Goal: Task Accomplishment & Management: Manage account settings

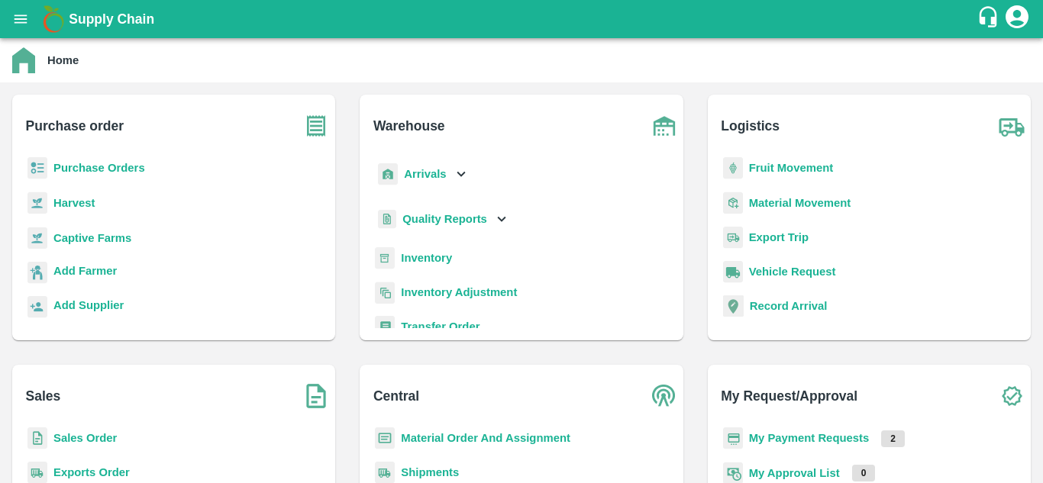
click at [110, 166] on b "Purchase Orders" at bounding box center [99, 168] width 92 height 12
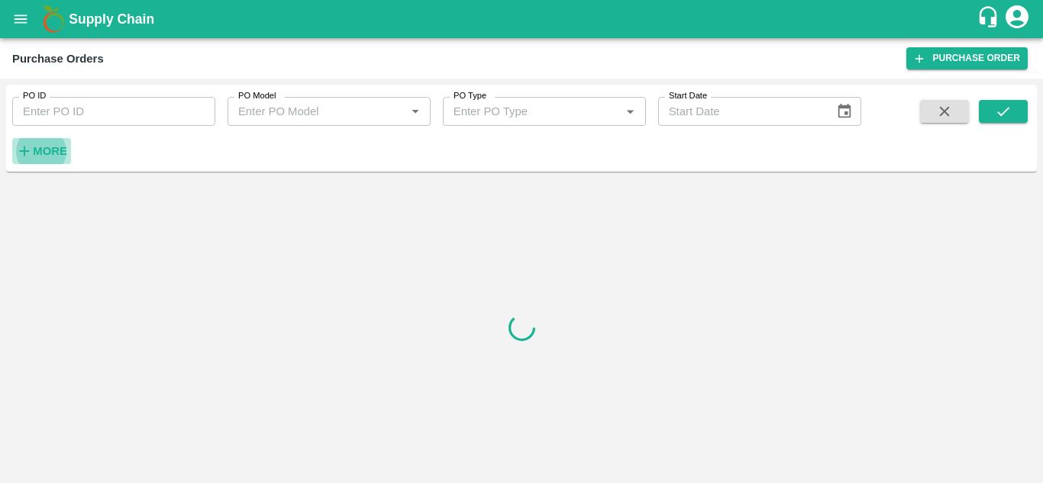
click at [52, 156] on strong "More" at bounding box center [50, 151] width 34 height 12
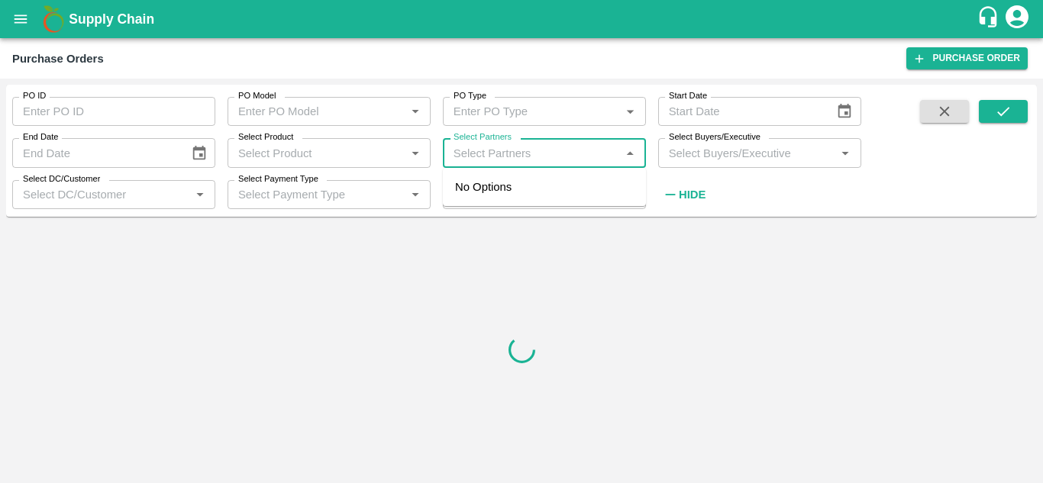
click at [476, 149] on input "Select Partners" at bounding box center [531, 153] width 169 height 20
paste input "9740301109"
type input "9740301109"
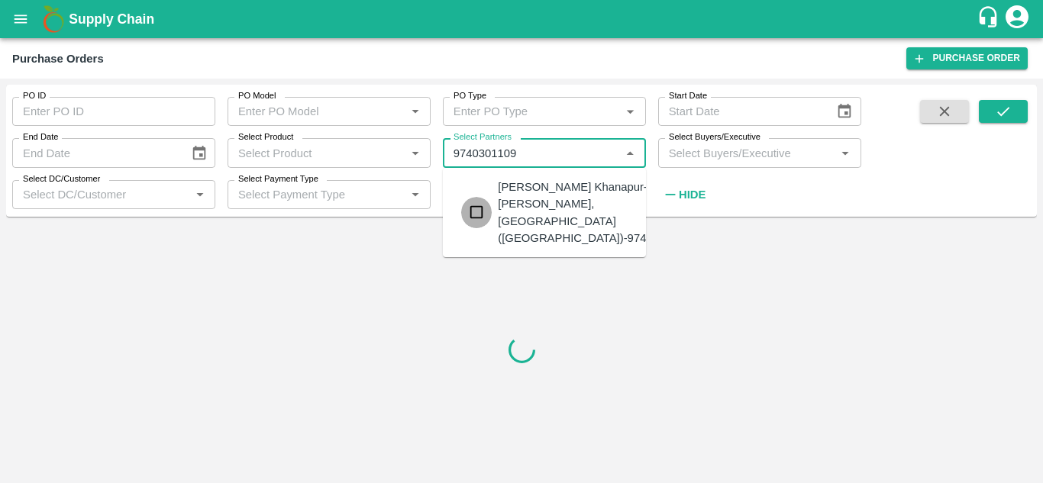
click at [479, 215] on input "checkbox" at bounding box center [476, 212] width 31 height 31
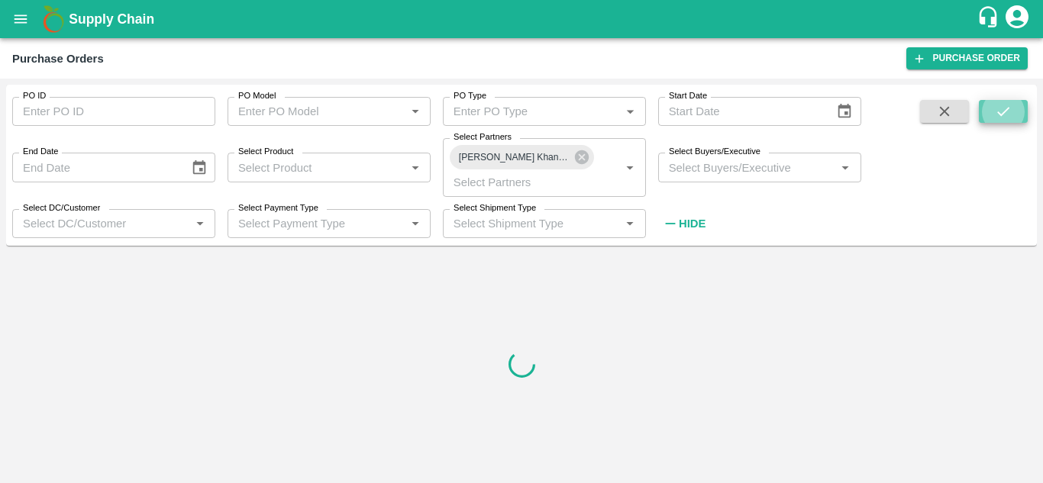
click at [993, 104] on button "submit" at bounding box center [1003, 111] width 49 height 23
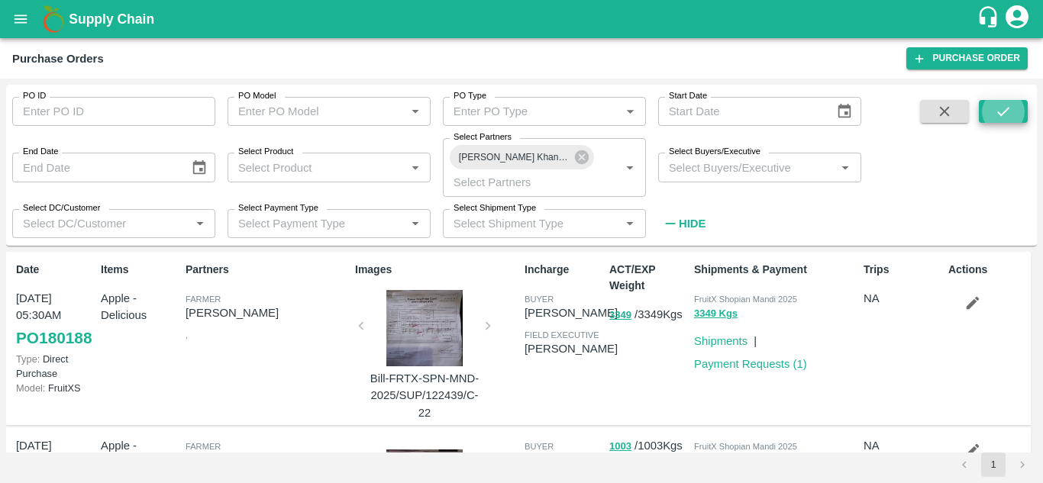
click at [993, 104] on button "submit" at bounding box center [1003, 111] width 49 height 23
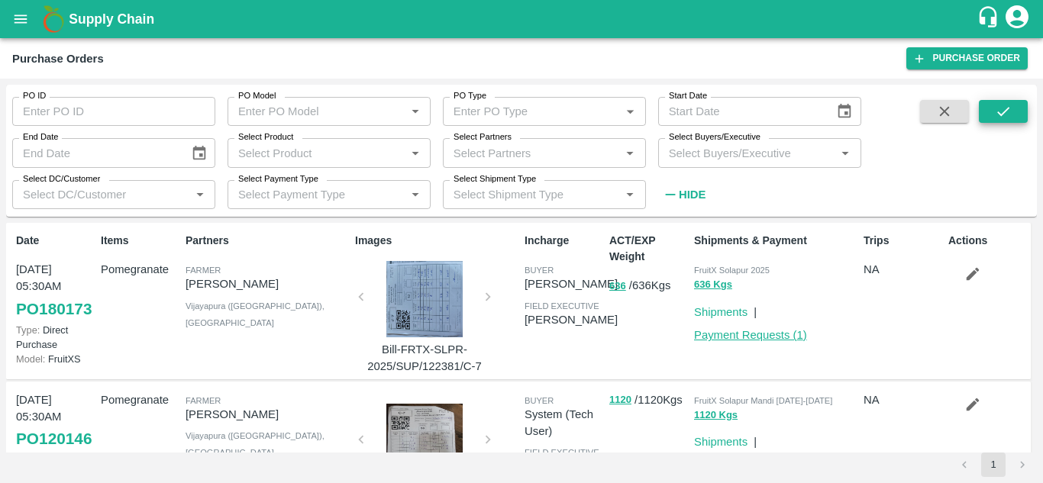
click at [765, 337] on link "Payment Requests ( 1 )" at bounding box center [750, 335] width 113 height 12
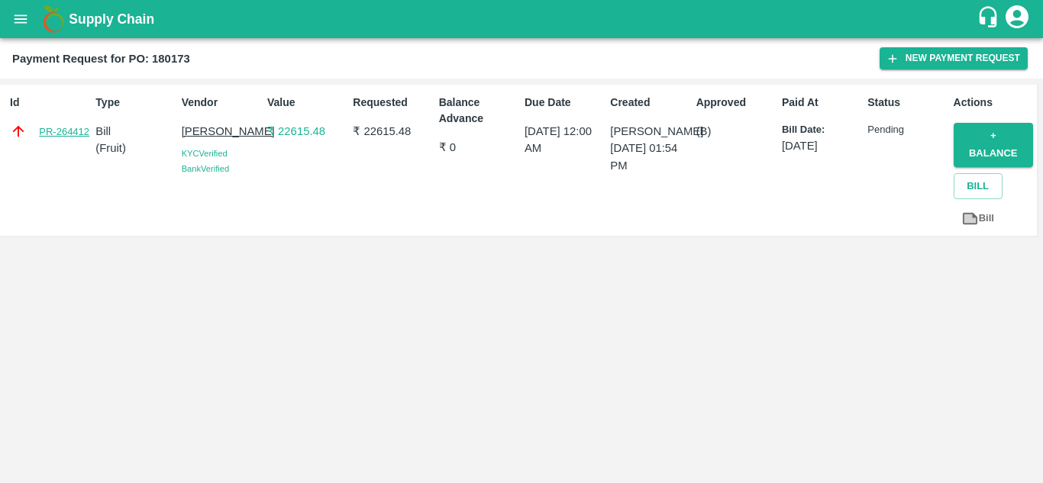
click at [60, 136] on link "PR-264412" at bounding box center [64, 131] width 50 height 15
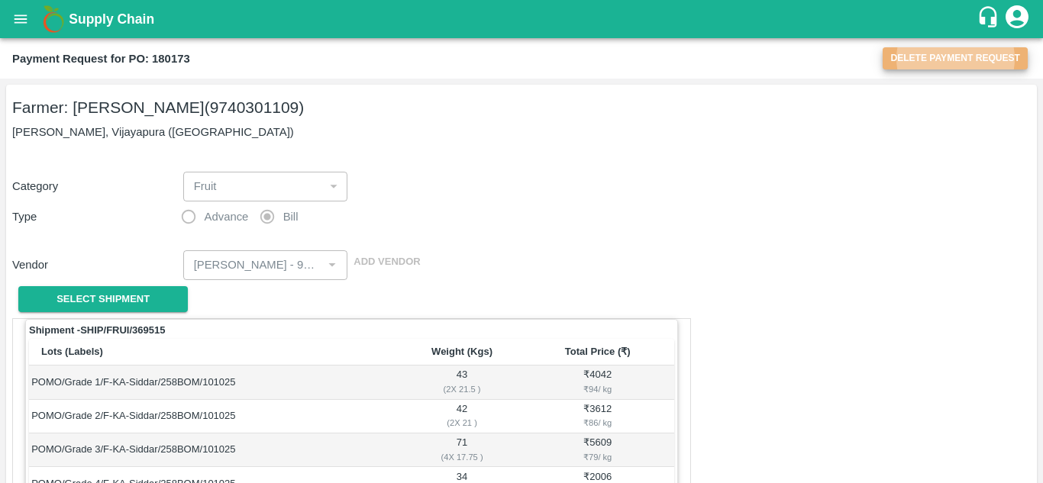
click at [931, 60] on button "Delete Payment Request" at bounding box center [955, 58] width 145 height 22
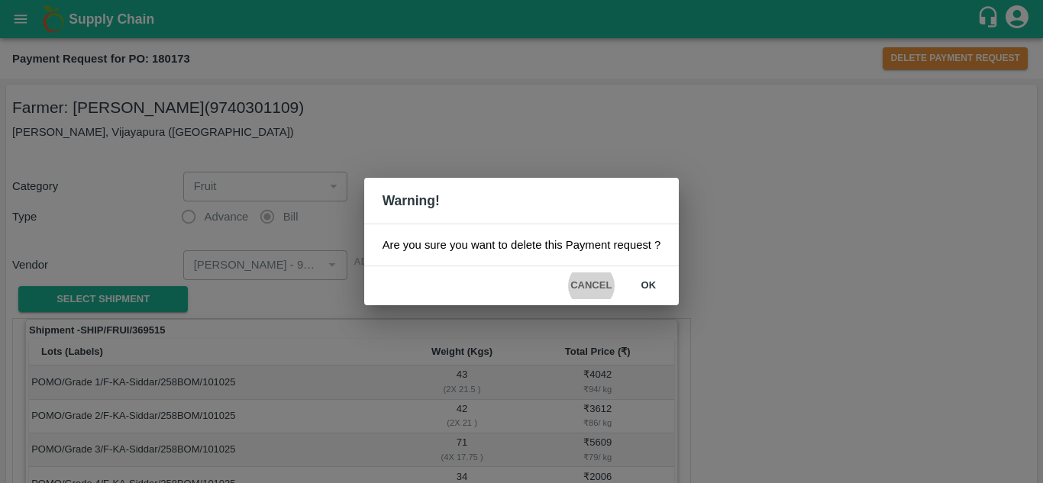
click at [650, 284] on button "ok" at bounding box center [648, 286] width 49 height 27
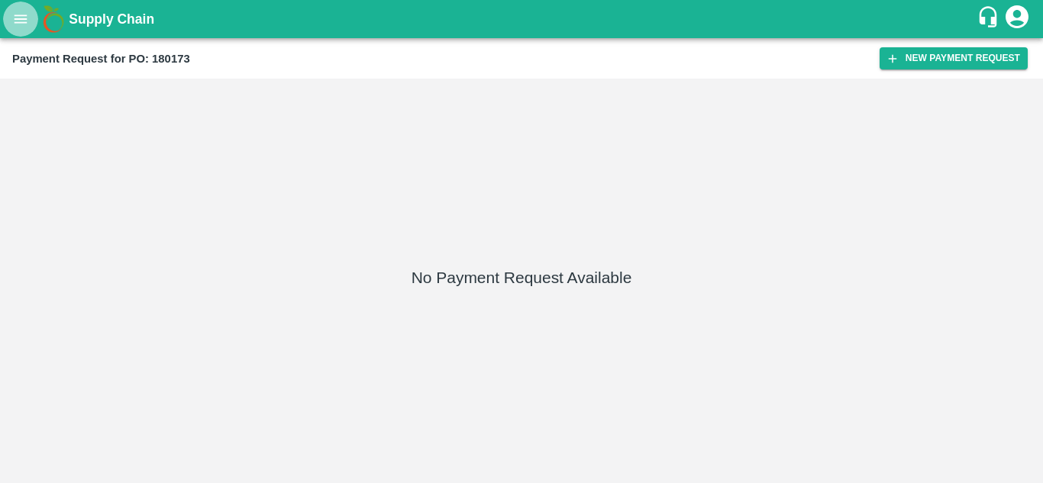
click at [22, 34] on button "open drawer" at bounding box center [20, 19] width 35 height 35
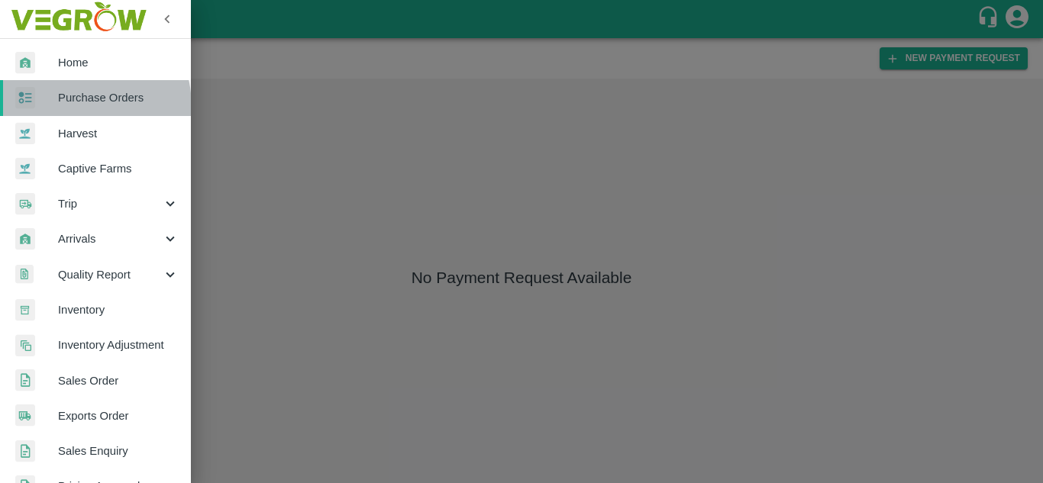
click at [66, 107] on link "Purchase Orders" at bounding box center [95, 97] width 191 height 35
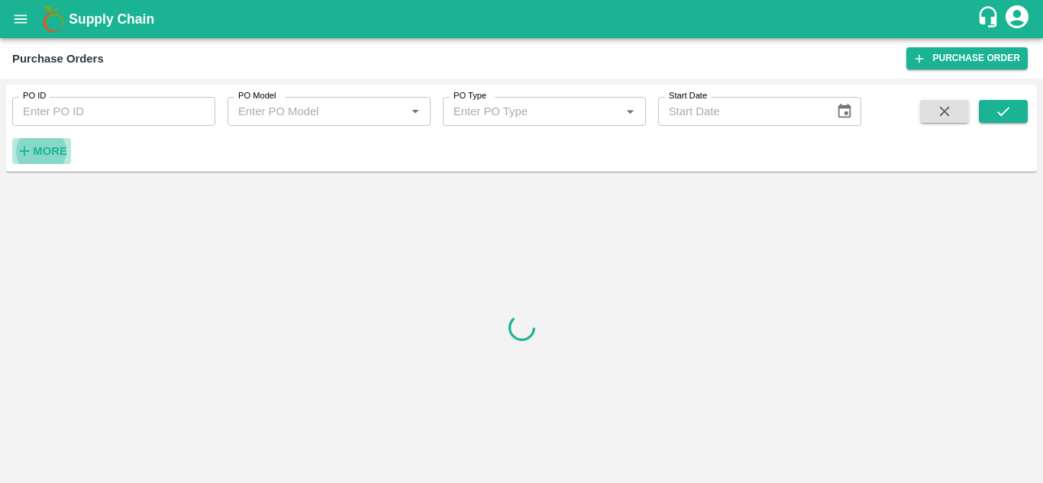
click at [42, 142] on h6 "More" at bounding box center [50, 151] width 34 height 20
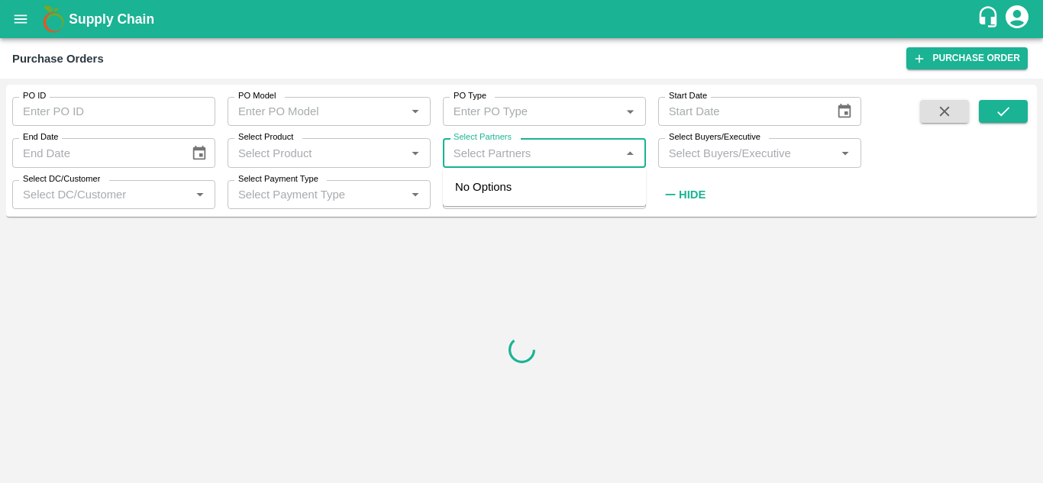
click at [520, 157] on input "Select Partners" at bounding box center [531, 153] width 169 height 20
paste input "9740301109"
type input "9740301109"
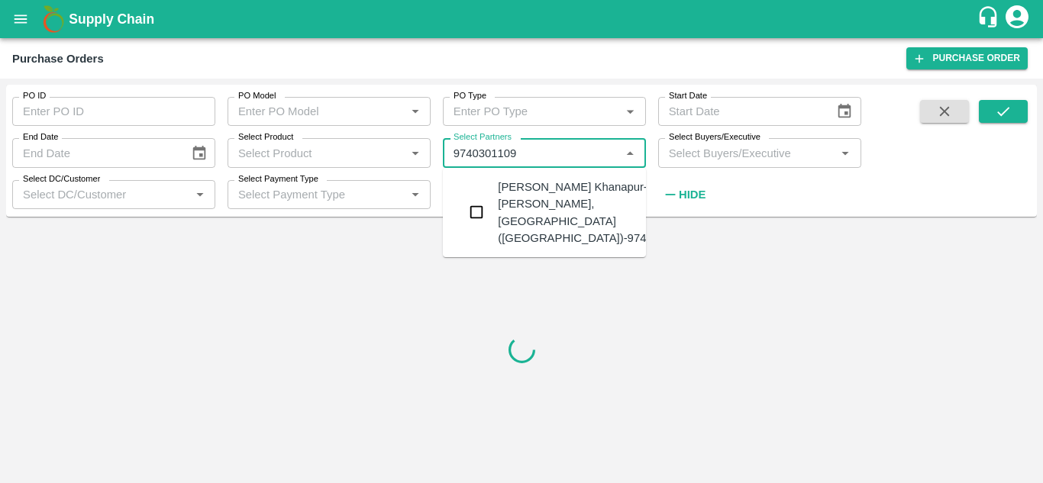
click at [478, 214] on input "checkbox" at bounding box center [476, 212] width 31 height 31
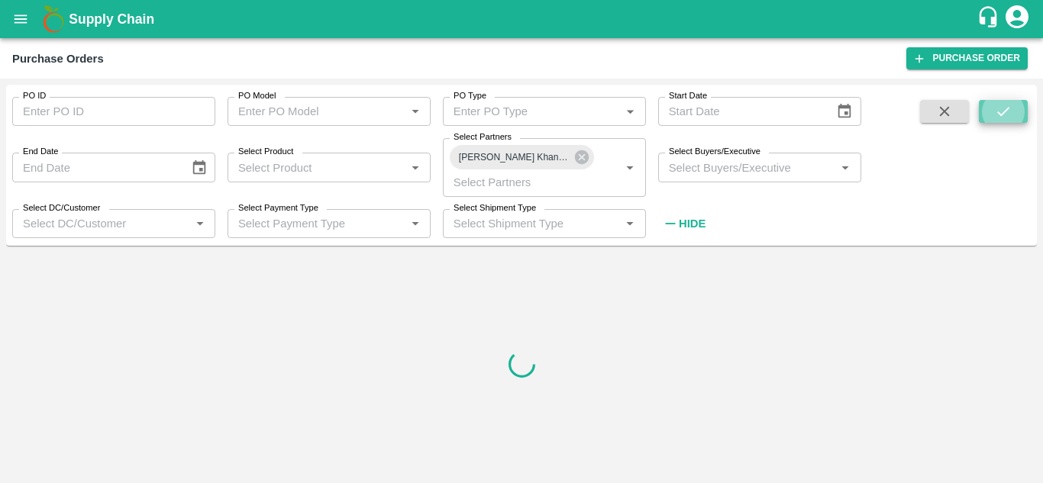
click at [993, 115] on button "submit" at bounding box center [1003, 111] width 49 height 23
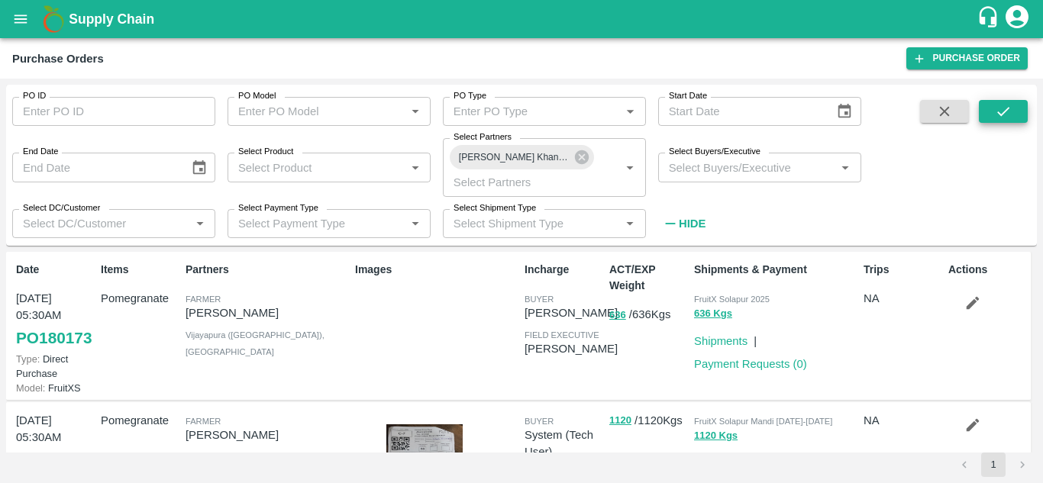
click at [972, 308] on icon "button" at bounding box center [972, 303] width 17 height 17
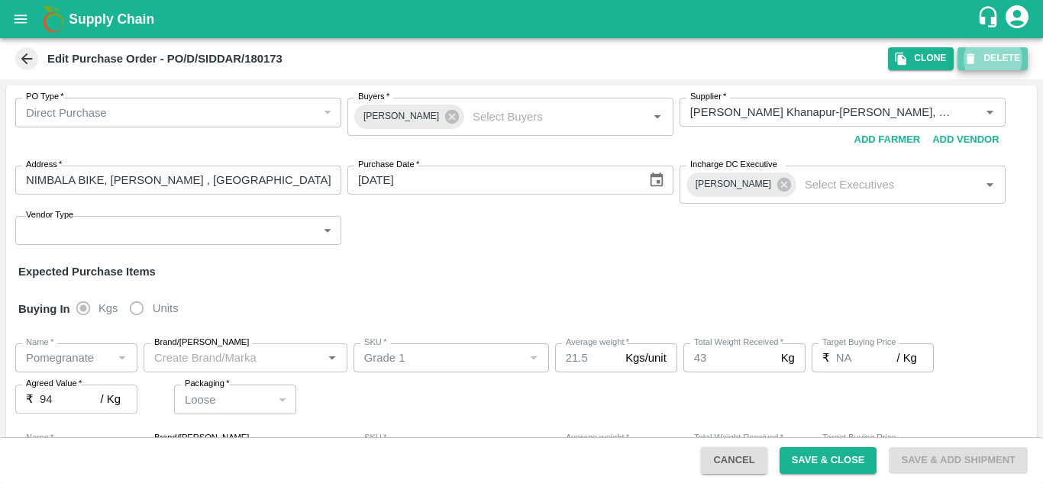
click at [1007, 62] on button "DELETE" at bounding box center [992, 58] width 70 height 22
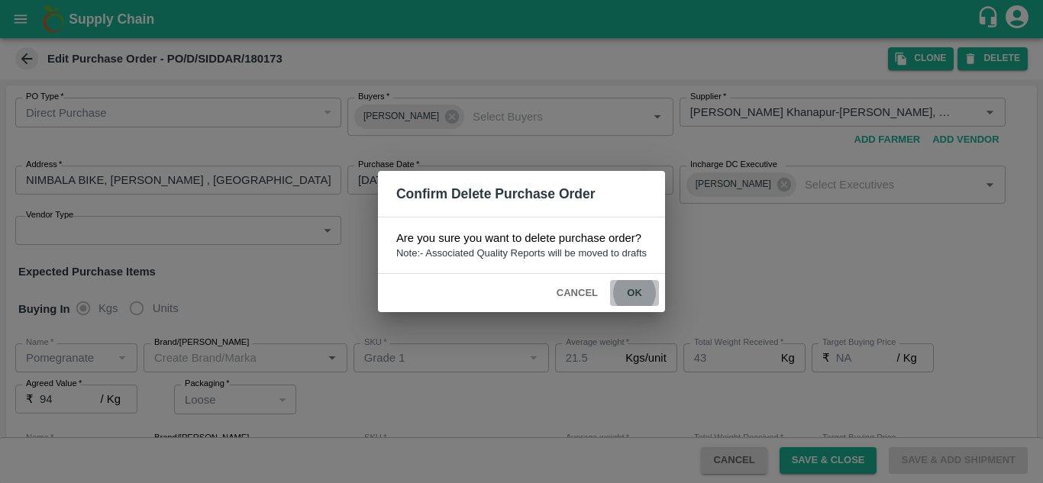
click at [641, 286] on button "ok" at bounding box center [634, 293] width 49 height 27
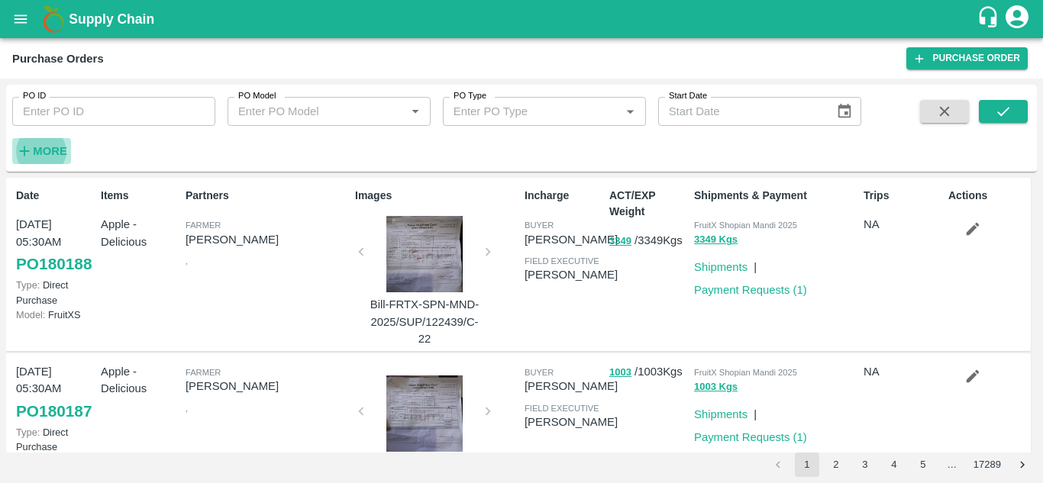
click at [61, 154] on strong "More" at bounding box center [50, 151] width 34 height 12
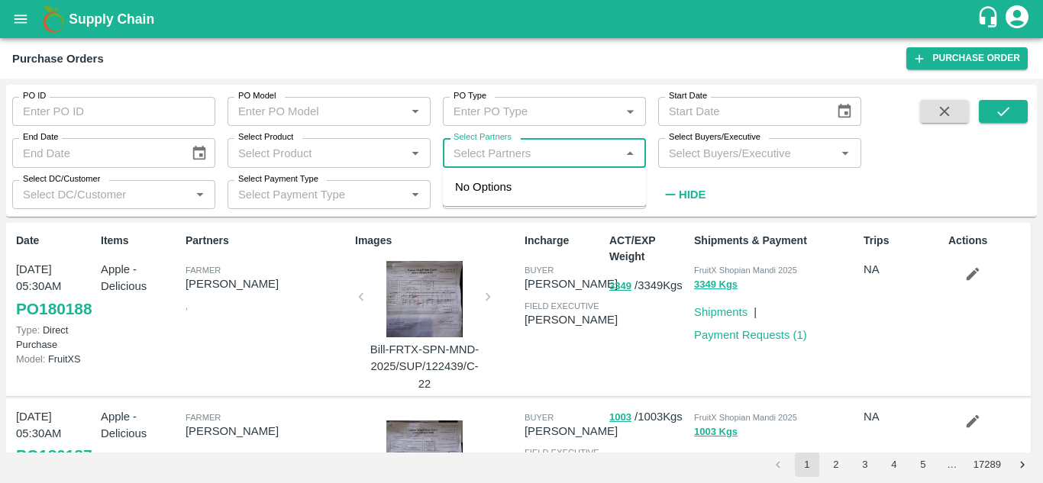
click at [509, 153] on input "Select Partners" at bounding box center [531, 153] width 169 height 20
paste input "9740301109"
type input "9740301109"
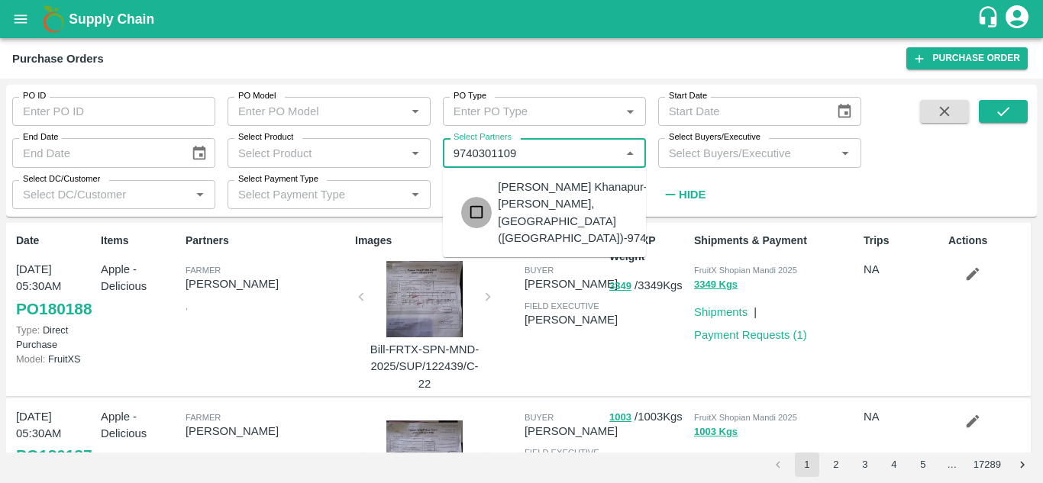
click at [482, 211] on input "checkbox" at bounding box center [476, 212] width 31 height 31
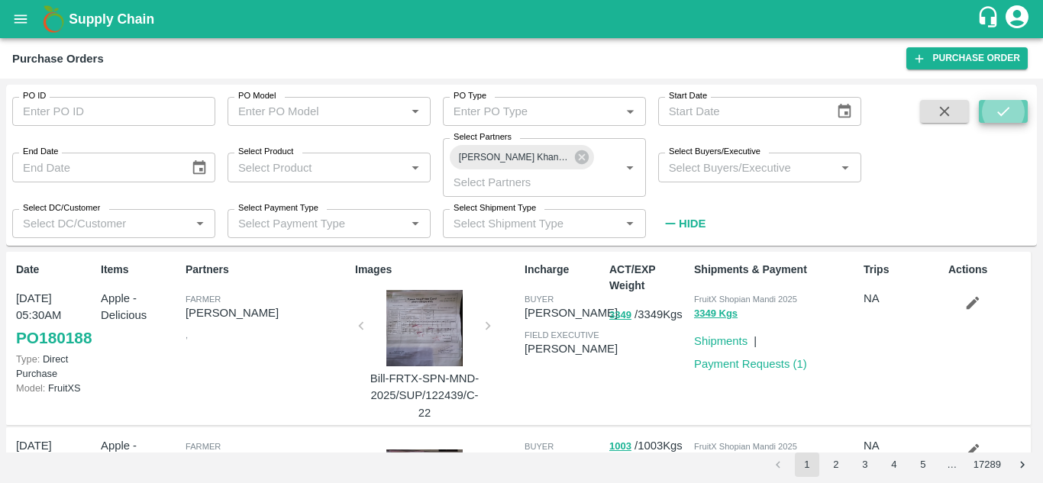
click at [1015, 111] on button "submit" at bounding box center [1003, 111] width 49 height 23
